Goal: Information Seeking & Learning: Learn about a topic

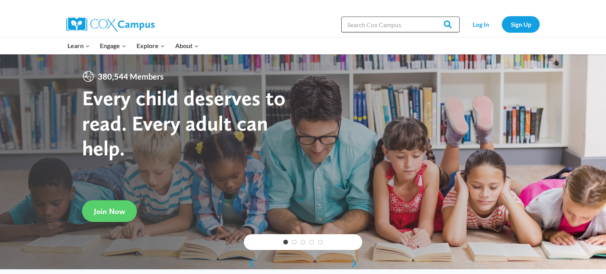
click at [396, 25] on input "Search in [URL][DOMAIN_NAME]" at bounding box center [400, 25] width 118 height 16
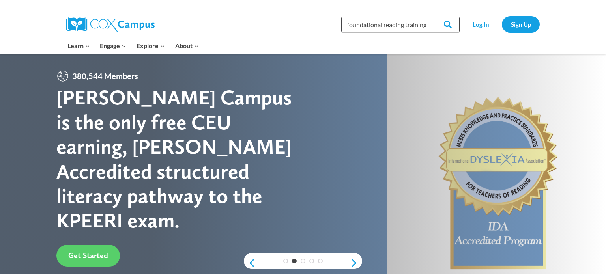
type input "foundational reading training"
click at [429, 17] on input "Search" at bounding box center [444, 25] width 31 height 16
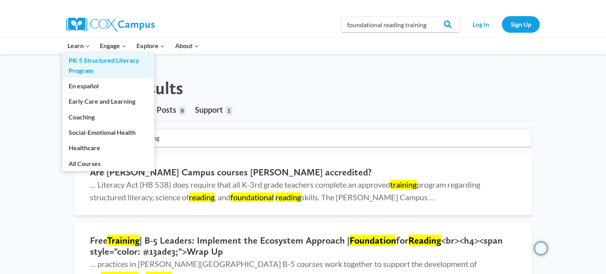
click at [116, 67] on link "PK-5 Structured Literacy Program" at bounding box center [108, 65] width 92 height 25
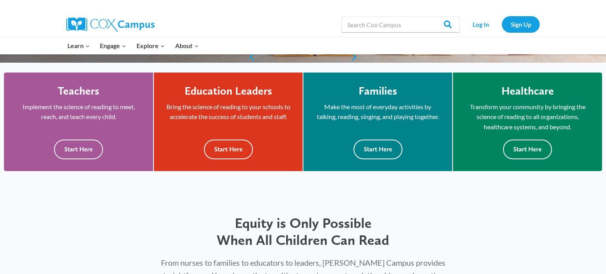
scroll to position [208, 0]
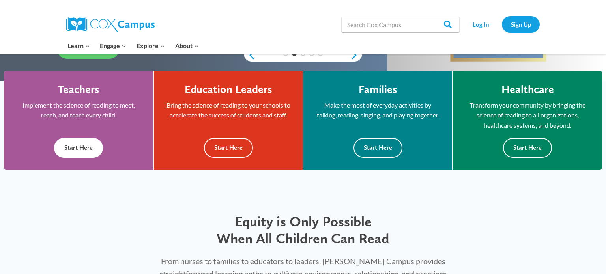
click at [80, 145] on button "Start Here" at bounding box center [78, 147] width 49 height 19
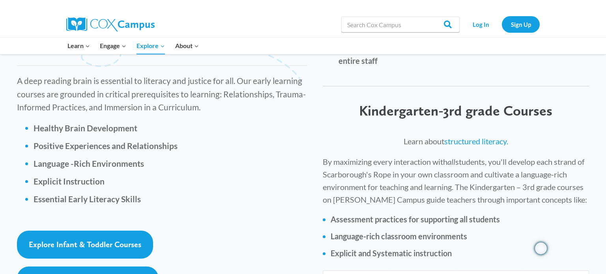
scroll to position [1090, 0]
click at [487, 137] on link "structured literacy." at bounding box center [476, 141] width 64 height 9
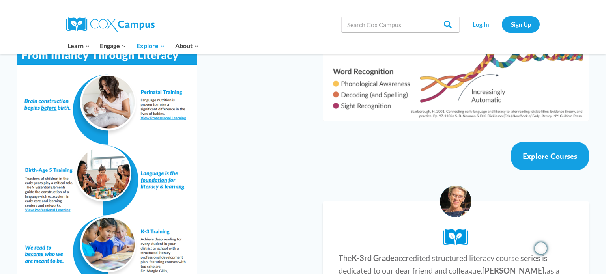
scroll to position [1389, 0]
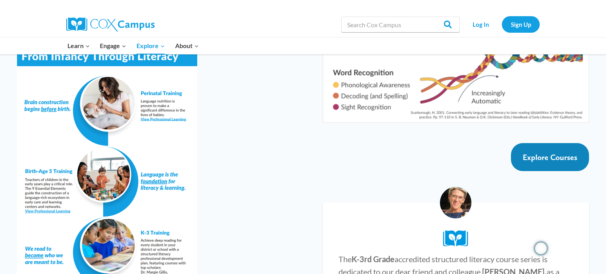
click at [564, 153] on span "Explore Courses" at bounding box center [550, 157] width 54 height 9
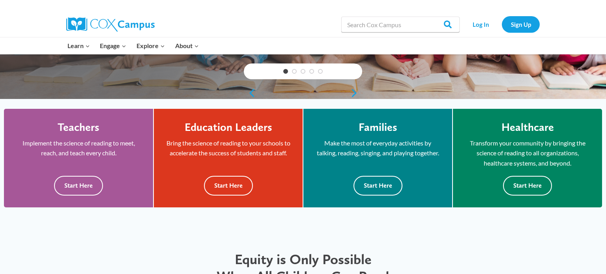
scroll to position [171, 0]
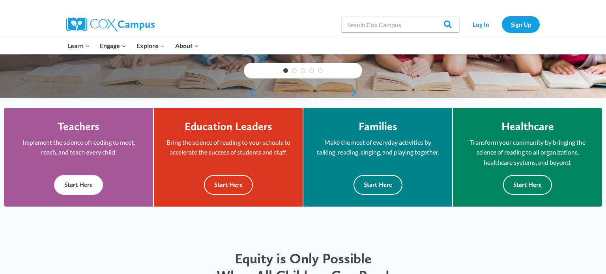
click at [85, 183] on button "Start Here" at bounding box center [78, 184] width 49 height 19
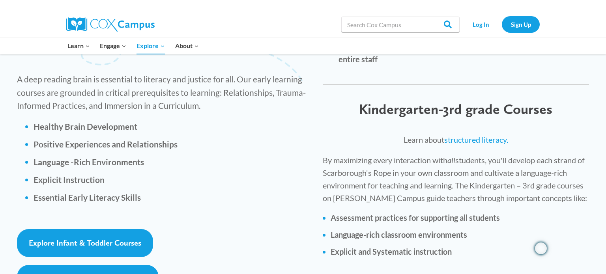
scroll to position [1095, 0]
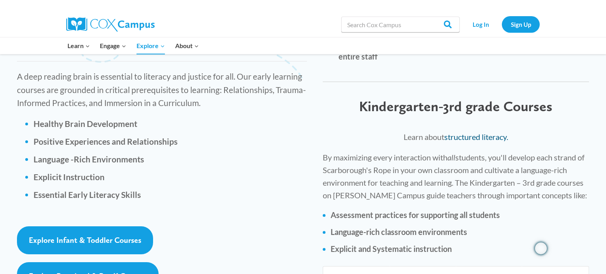
click at [494, 132] on link "structured literacy." at bounding box center [476, 136] width 64 height 9
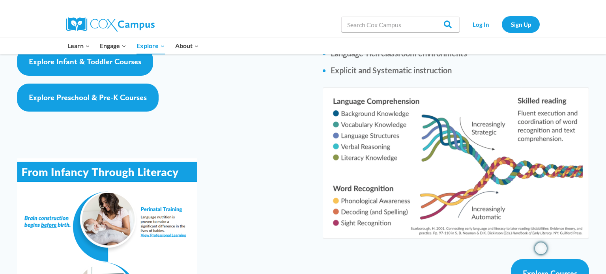
scroll to position [1284, 0]
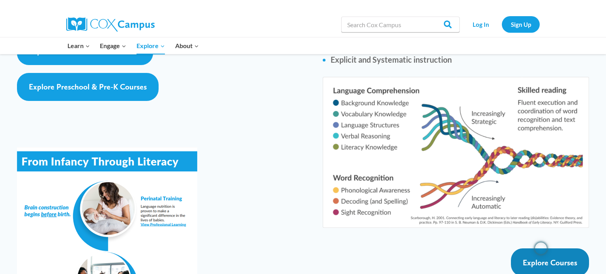
click at [535, 249] on link "Explore Courses" at bounding box center [550, 263] width 78 height 28
